Goal: Use online tool/utility: Utilize a website feature to perform a specific function

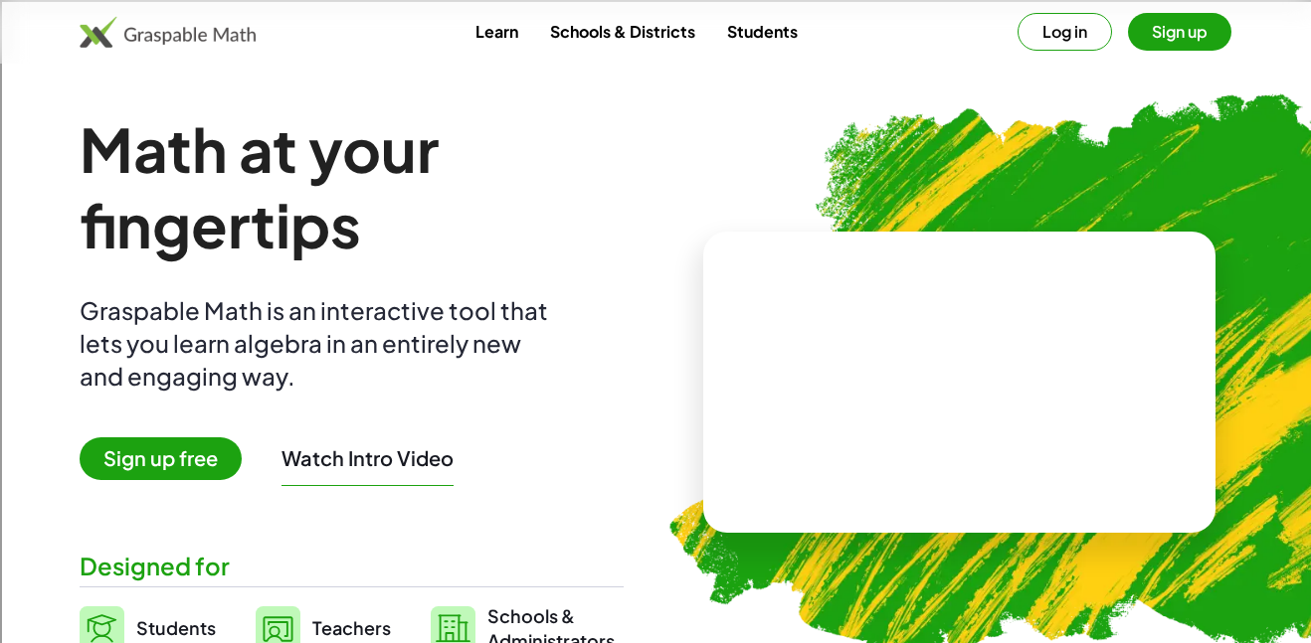
click at [494, 45] on link "Learn" at bounding box center [496, 31] width 75 height 37
click at [879, 308] on video at bounding box center [960, 382] width 298 height 149
click at [916, 455] on button "Reset" at bounding box center [881, 460] width 76 height 36
click at [1072, 45] on button "Log in" at bounding box center [1064, 32] width 94 height 38
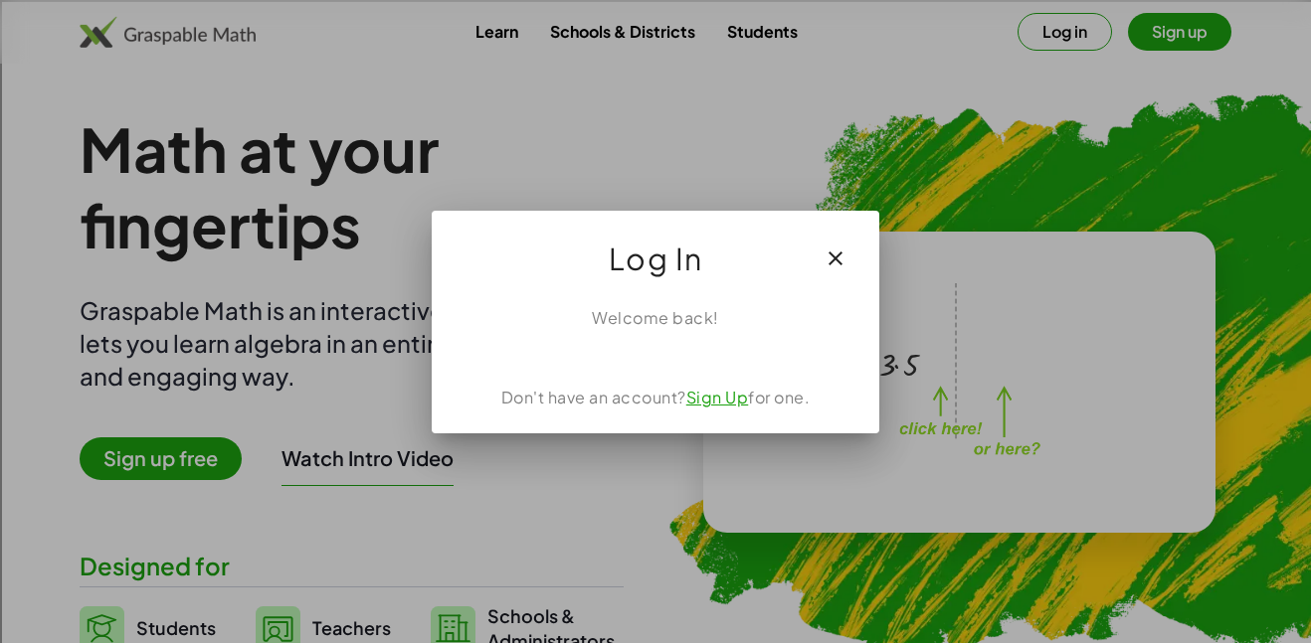
click at [728, 390] on link "Sign Up" at bounding box center [717, 397] width 63 height 21
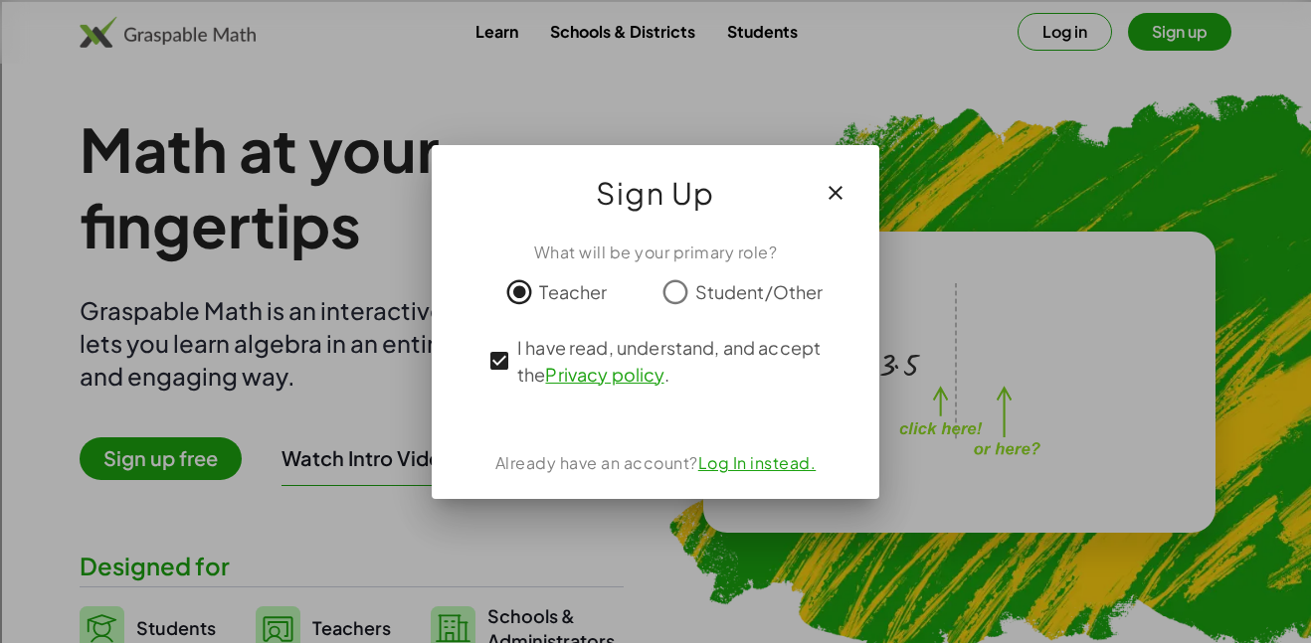
click at [767, 376] on span "I have read, understand, and accept the Privacy policy ." at bounding box center [673, 361] width 312 height 54
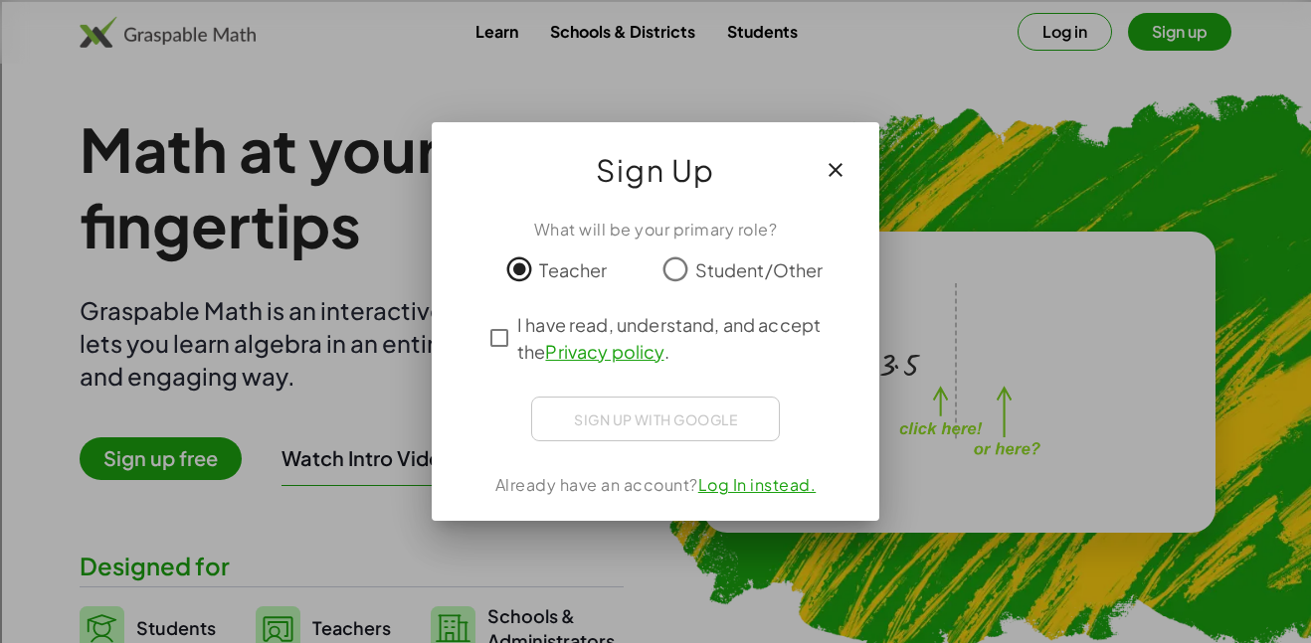
click at [733, 423] on div "Sign up with Google" at bounding box center [655, 419] width 249 height 45
click at [750, 491] on link "Log In instead." at bounding box center [757, 484] width 118 height 21
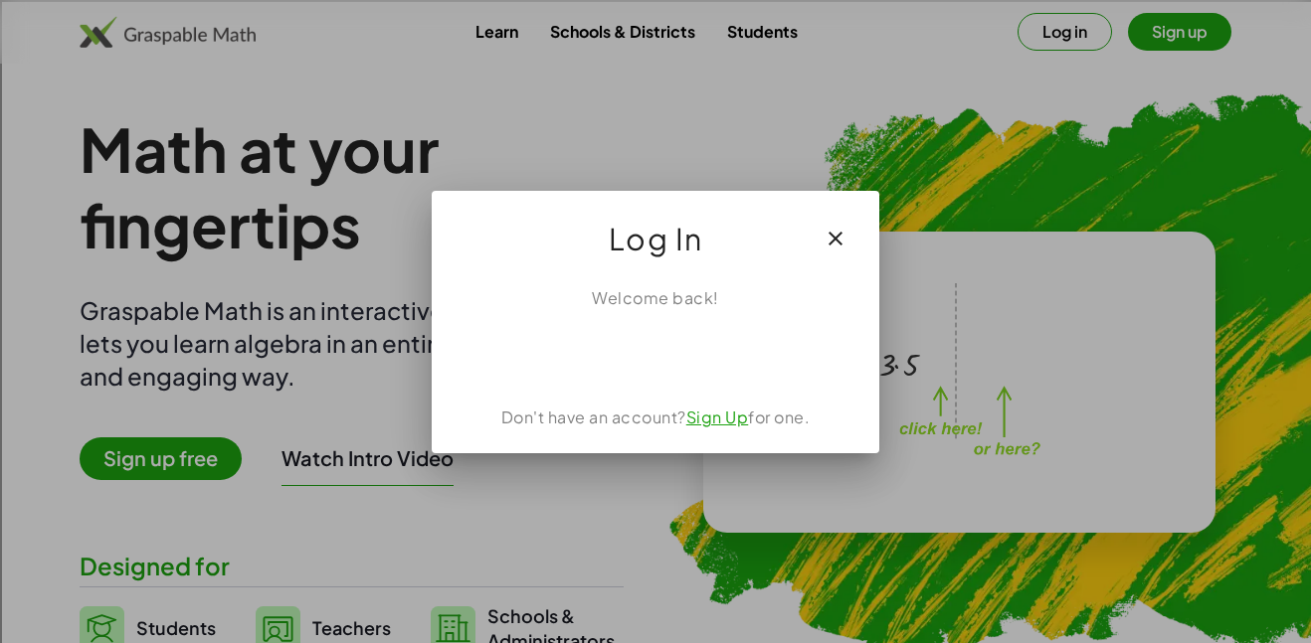
click at [832, 243] on icon "button" at bounding box center [835, 239] width 24 height 24
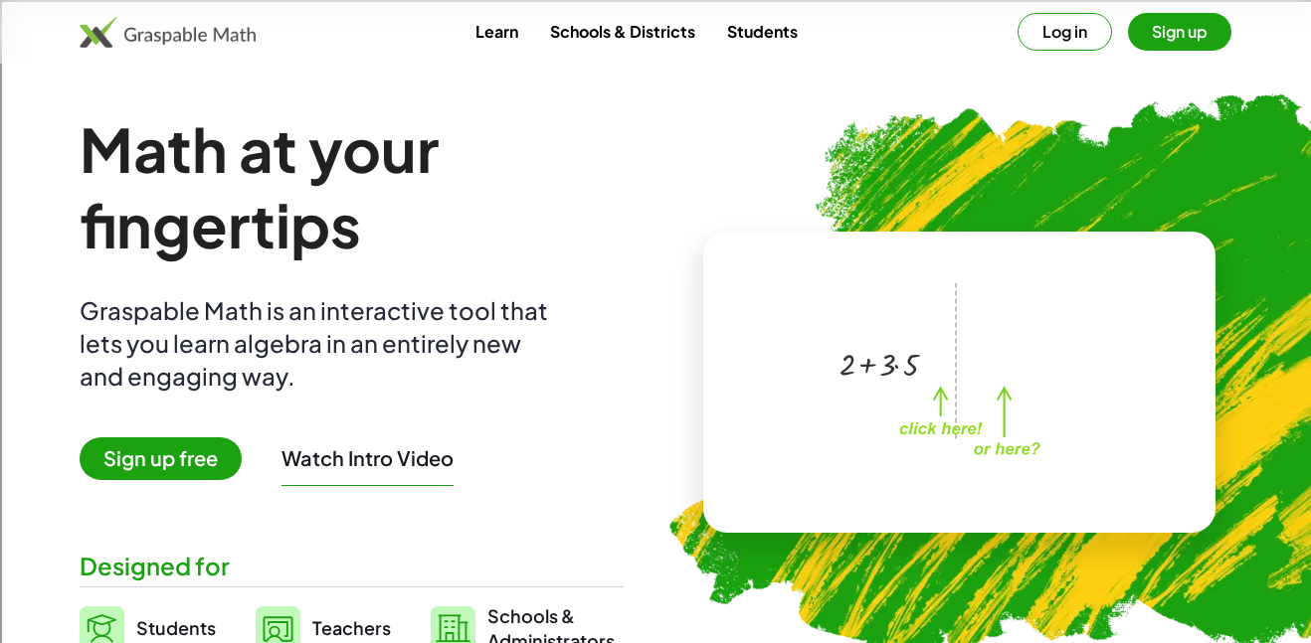
click at [1193, 26] on button "Sign up" at bounding box center [1179, 32] width 103 height 38
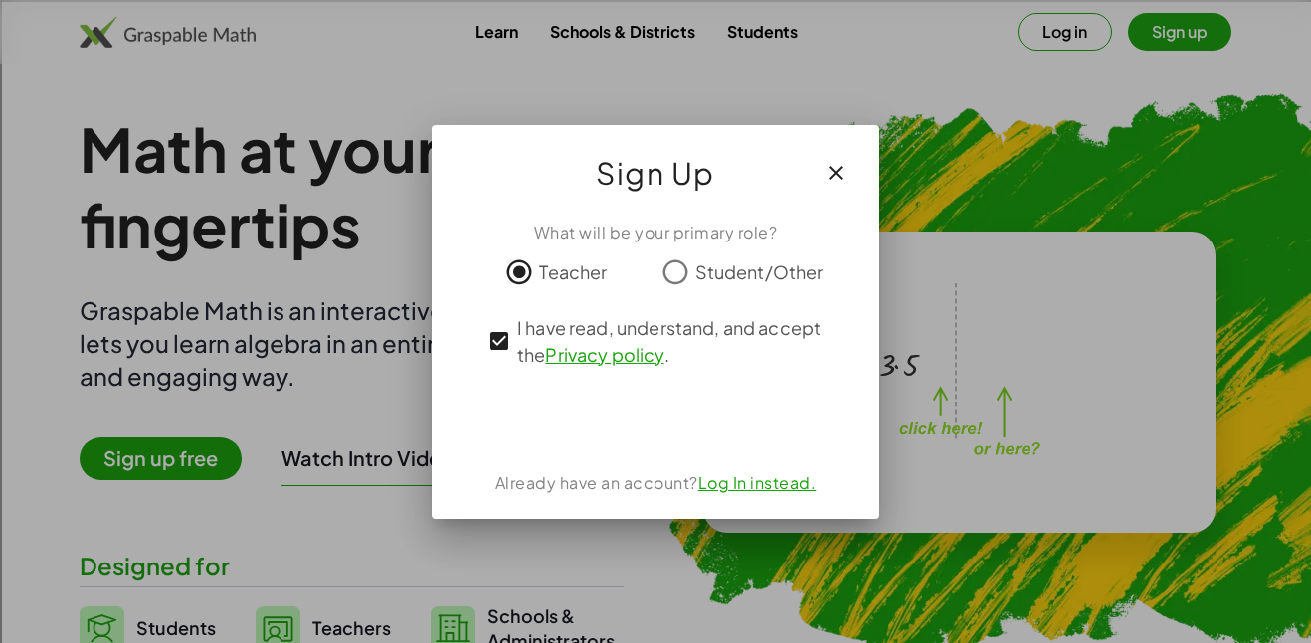
click at [922, 17] on div at bounding box center [655, 321] width 1311 height 643
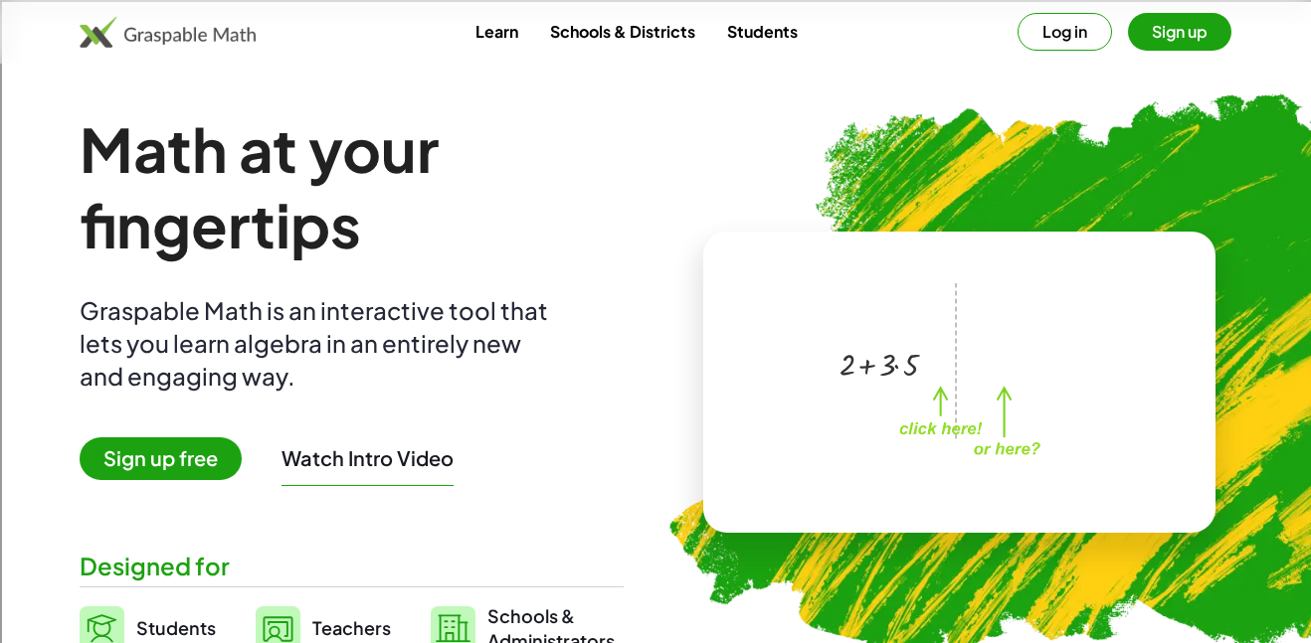
click at [744, 18] on link "Students" at bounding box center [762, 31] width 102 height 37
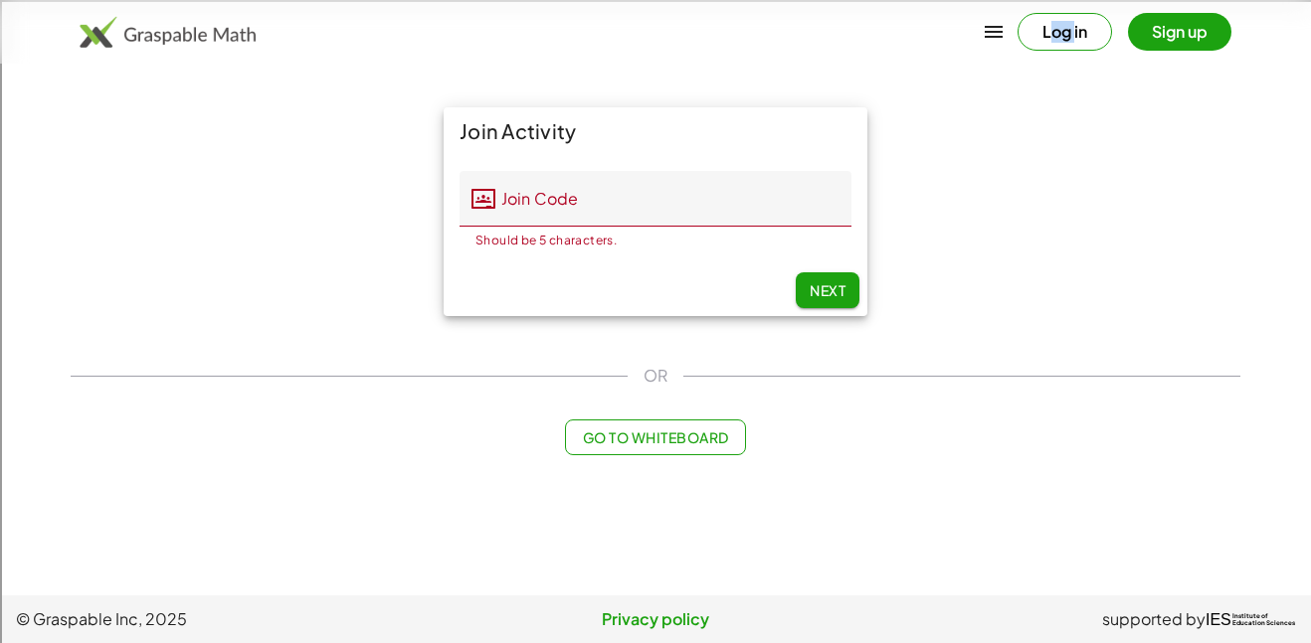
click at [664, 436] on span "Go to Whiteboard" at bounding box center [655, 438] width 146 height 18
click at [0, 0] on div at bounding box center [0, 0] width 0 height 0
click at [0, 0] on span at bounding box center [0, 0] width 0 height 0
click at [0, 0] on div "x y ⬚ 2 ⬚ n 7 8 9 + – ( ) √ 4 5 6 × ÷ , ⬚ < > 1 2 3 f(x) abc αβγ | a | 0 . =" at bounding box center [0, 0] width 0 height 0
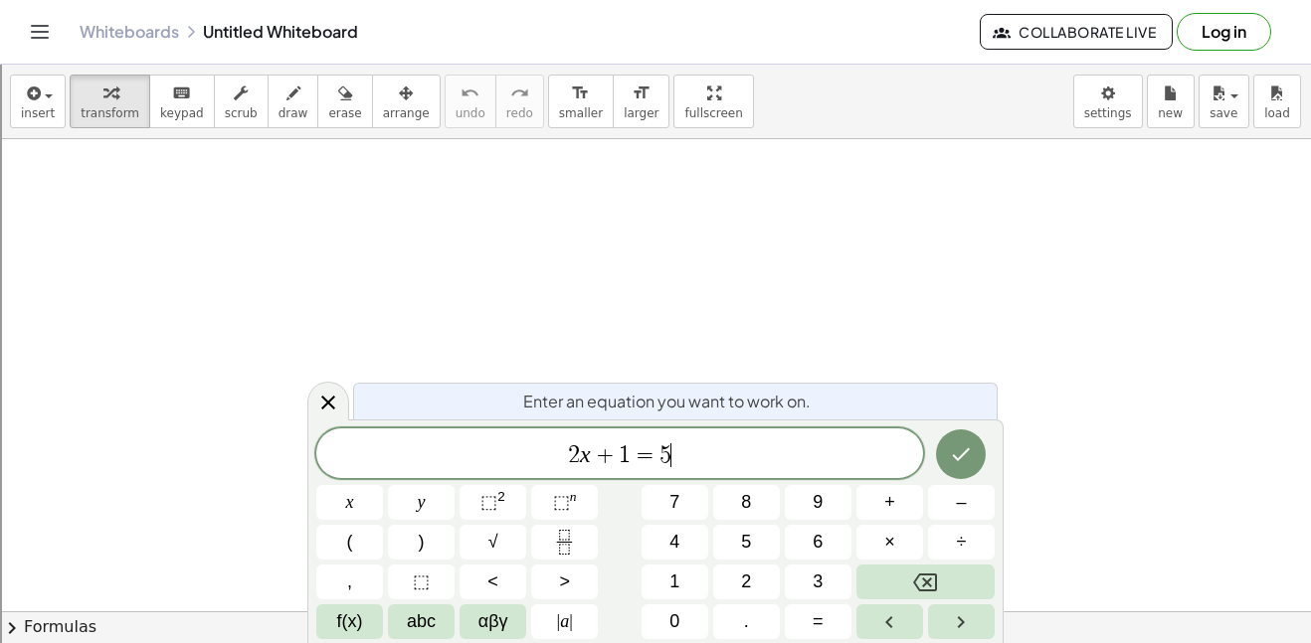
click at [676, 434] on div "2 x + 1 = 5 ​" at bounding box center [619, 454] width 607 height 50
click at [685, 431] on div "2 x + 1 = 5 ​" at bounding box center [619, 454] width 607 height 50
click at [969, 455] on icon "Done" at bounding box center [961, 455] width 24 height 24
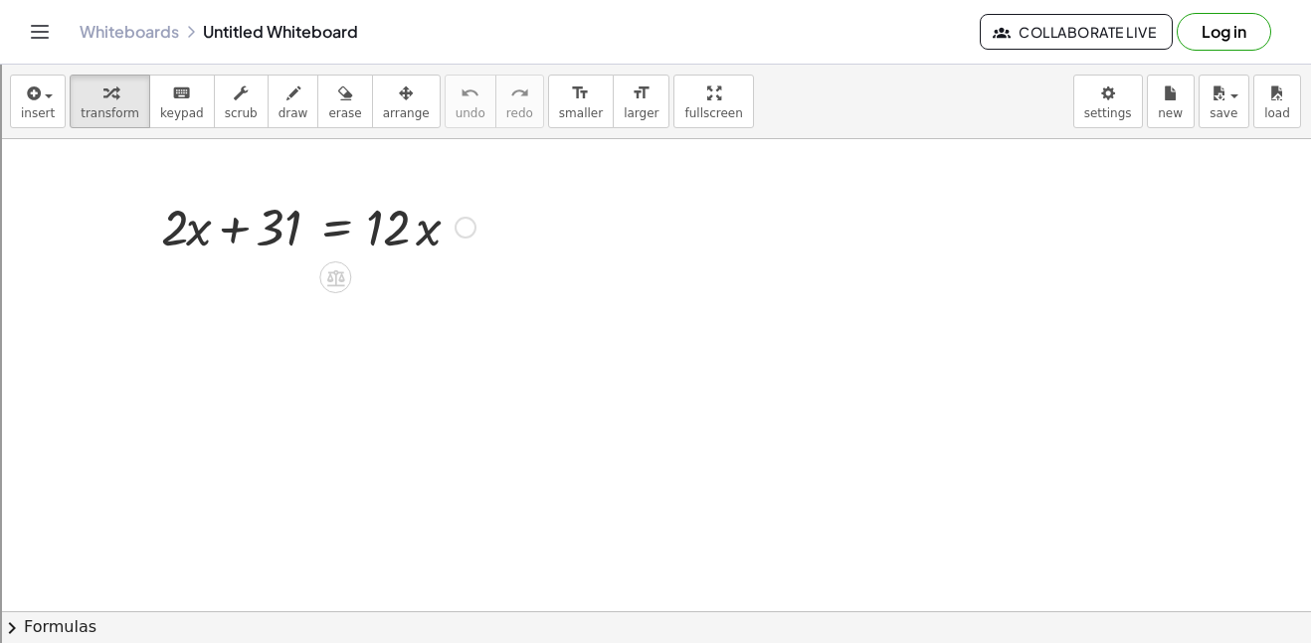
click at [191, 233] on div at bounding box center [318, 226] width 334 height 68
click at [236, 221] on div at bounding box center [318, 226] width 334 height 68
